Goal: Task Accomplishment & Management: Manage account settings

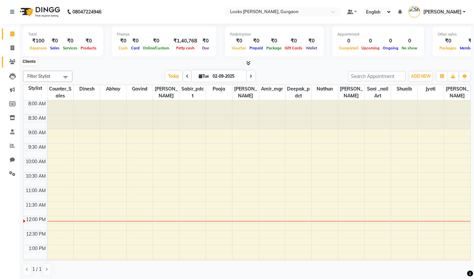
click at [15, 63] on span at bounding box center [13, 62] width 12 height 8
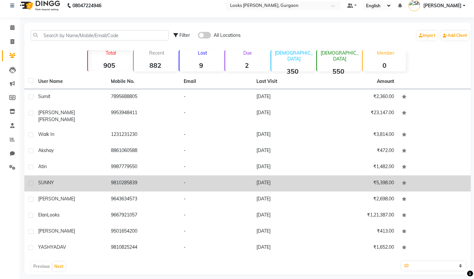
scroll to position [6, 0]
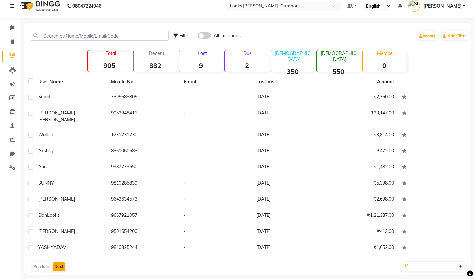
click at [62, 262] on button "Next" at bounding box center [59, 266] width 13 height 9
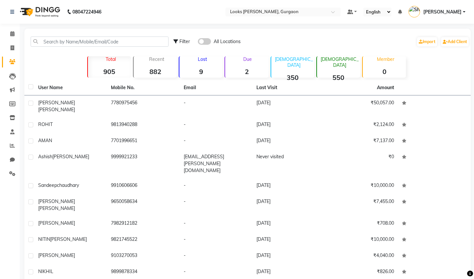
scroll to position [0, 0]
click at [186, 41] on span "Filter" at bounding box center [184, 41] width 11 height 6
select select "1000000"
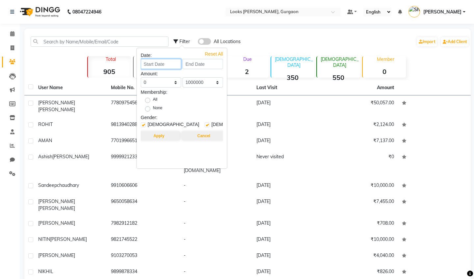
click at [171, 63] on input at bounding box center [161, 64] width 40 height 10
select select "9"
select select "2025"
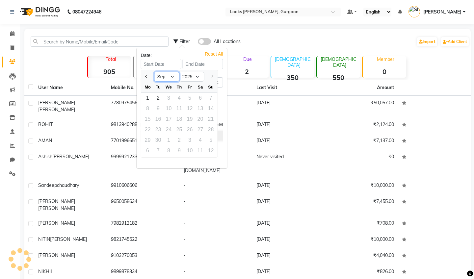
select select "8"
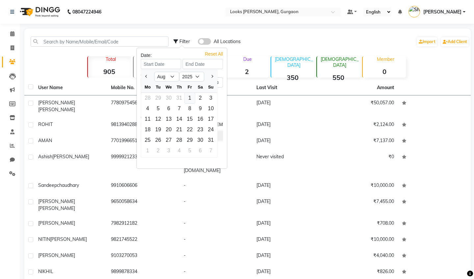
click at [191, 96] on div "1" at bounding box center [190, 98] width 11 height 11
type input "01-08-2025"
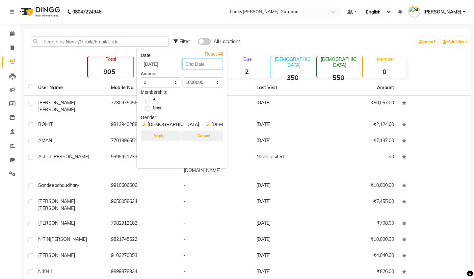
click at [200, 62] on input at bounding box center [203, 64] width 40 height 10
select select "8"
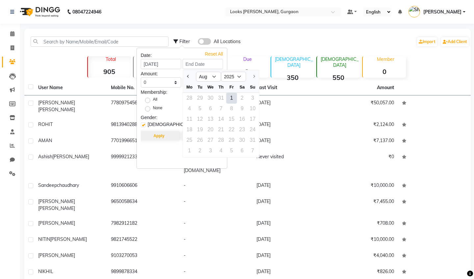
click at [232, 98] on div "1" at bounding box center [231, 98] width 11 height 11
type input "01-08-2025"
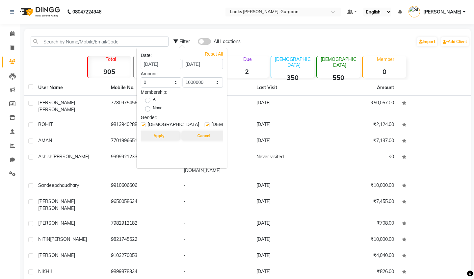
click at [164, 138] on button "Apply" at bounding box center [159, 135] width 42 height 9
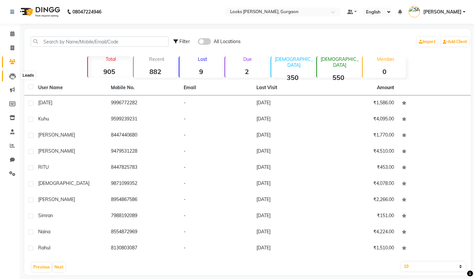
click at [11, 75] on icon at bounding box center [12, 76] width 7 height 7
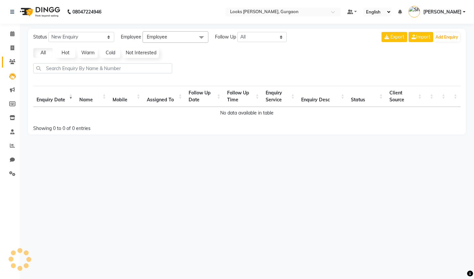
click at [9, 63] on icon at bounding box center [12, 61] width 6 height 5
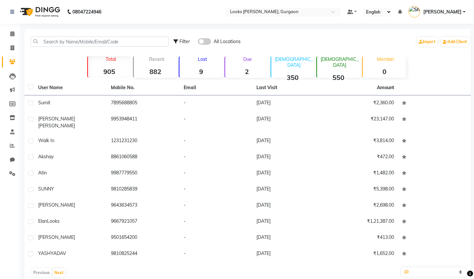
click at [184, 44] on span "Filter" at bounding box center [184, 41] width 11 height 6
select select "1000000"
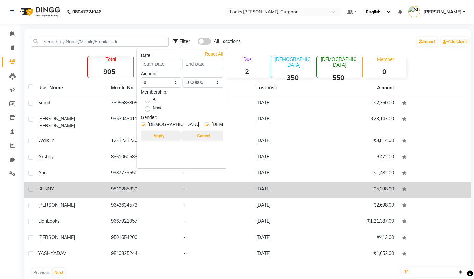
click at [125, 182] on td "9810285839" at bounding box center [143, 190] width 73 height 16
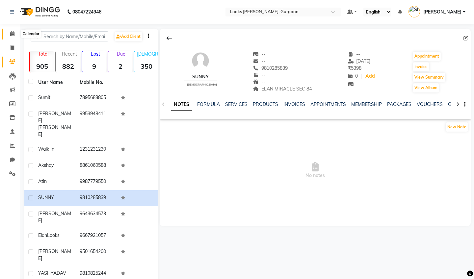
click at [12, 36] on span at bounding box center [13, 34] width 12 height 8
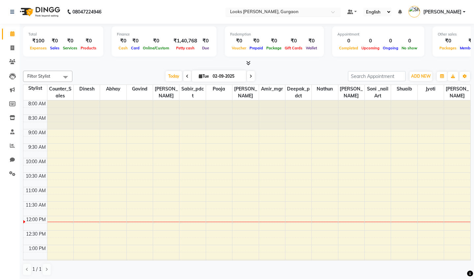
click at [229, 13] on input "text" at bounding box center [276, 12] width 95 height 7
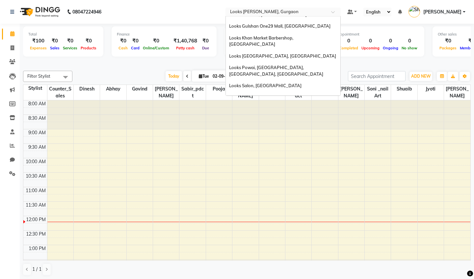
scroll to position [625, 0]
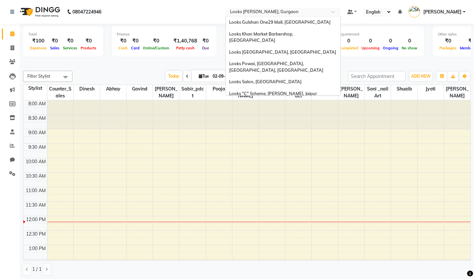
click at [229, 245] on span "Looks [GEOGRAPHIC_DATA], [GEOGRAPHIC_DATA]" at bounding box center [282, 247] width 107 height 5
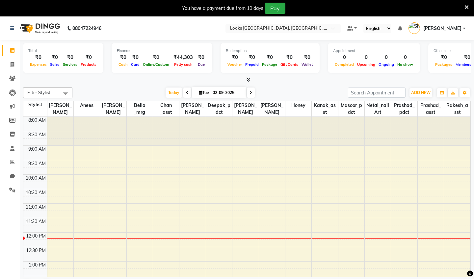
click at [186, 91] on icon at bounding box center [187, 93] width 3 height 4
type input "[DATE]"
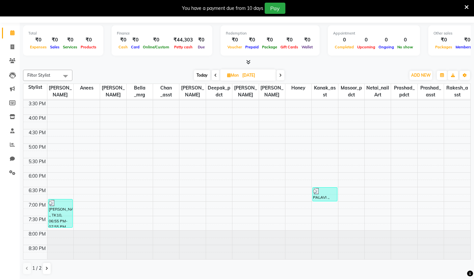
scroll to position [17, 0]
click at [45, 267] on icon at bounding box center [46, 269] width 3 height 4
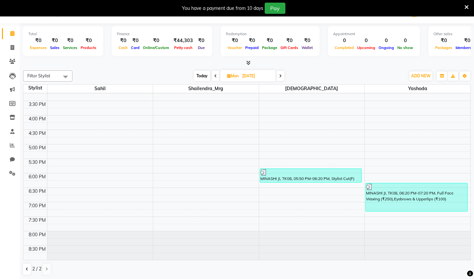
scroll to position [209, 0]
click at [30, 269] on button at bounding box center [27, 268] width 8 height 11
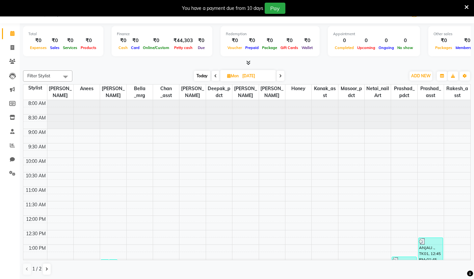
scroll to position [0, 0]
click at [101, 63] on div at bounding box center [246, 63] width 447 height 7
